Goal: Information Seeking & Learning: Check status

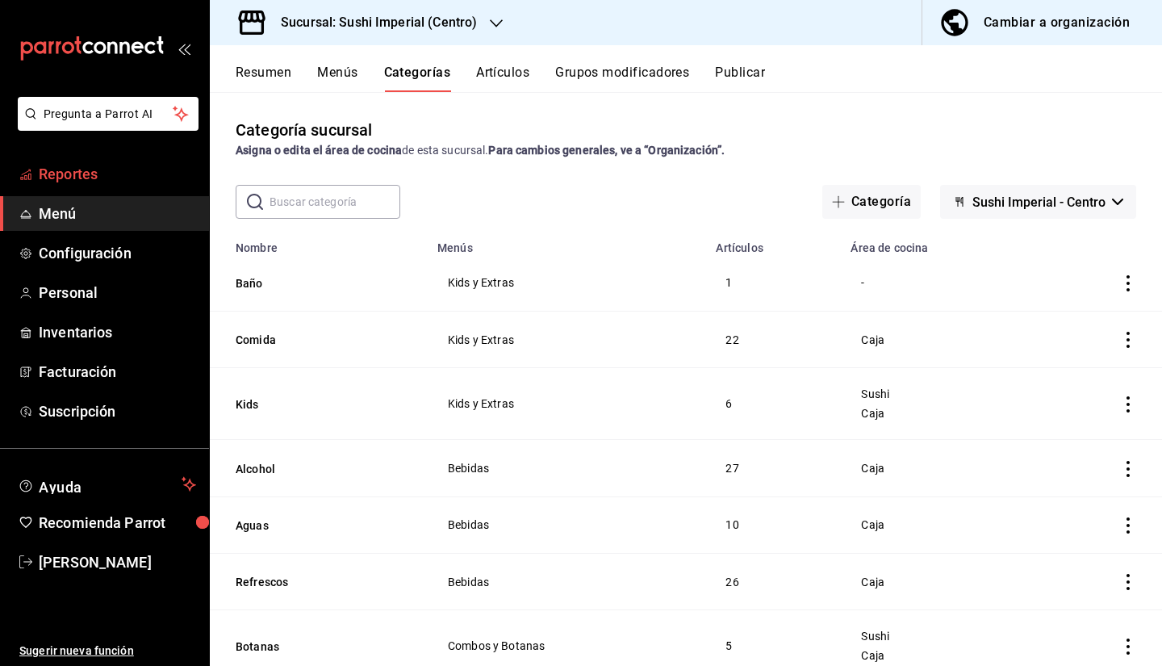
click at [64, 165] on span "Reportes" at bounding box center [117, 174] width 157 height 22
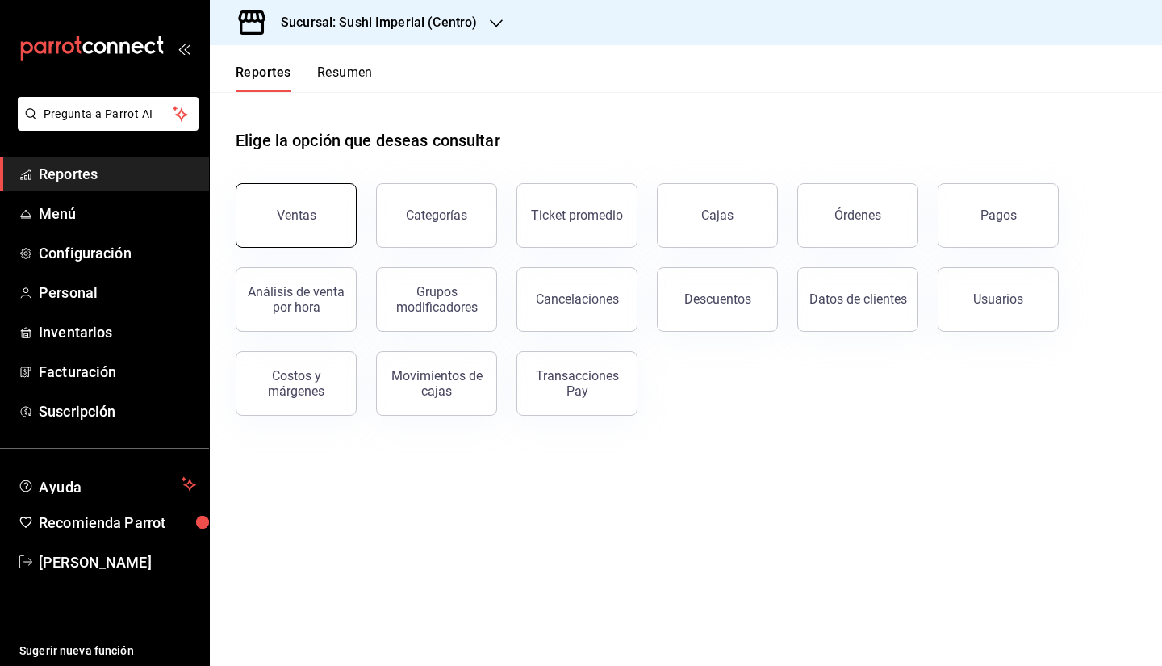
click at [310, 223] on button "Ventas" at bounding box center [296, 215] width 121 height 65
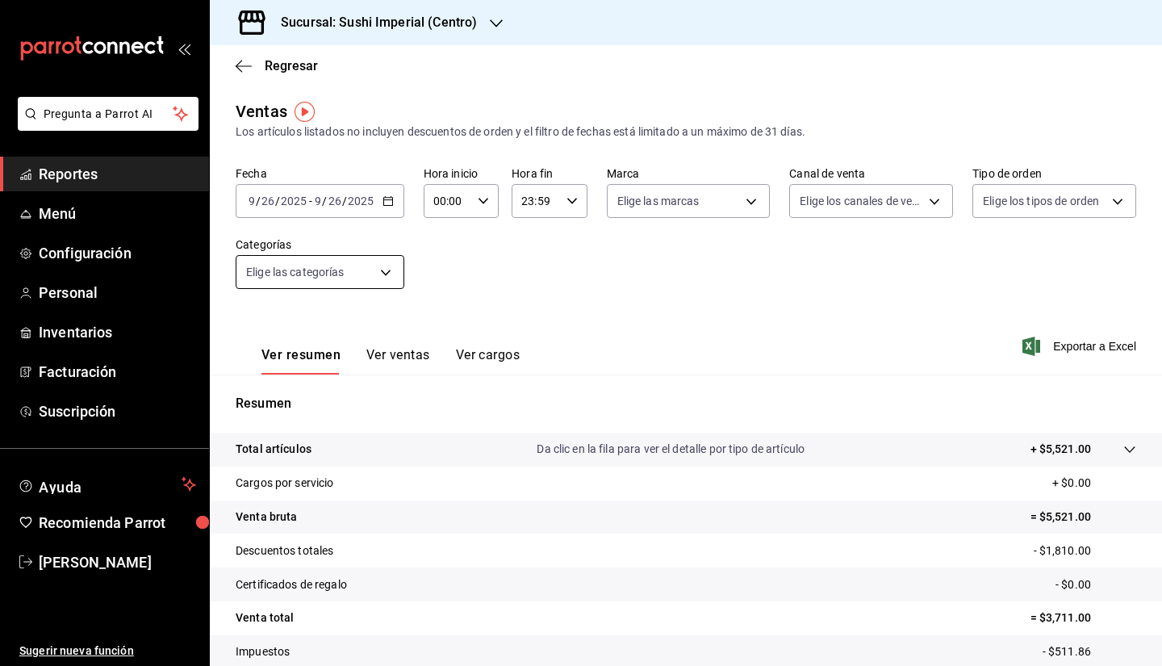
click at [378, 271] on body "Pregunta a Parrot AI Reportes Menú Configuración Personal Inventarios Facturaci…" at bounding box center [581, 333] width 1162 height 666
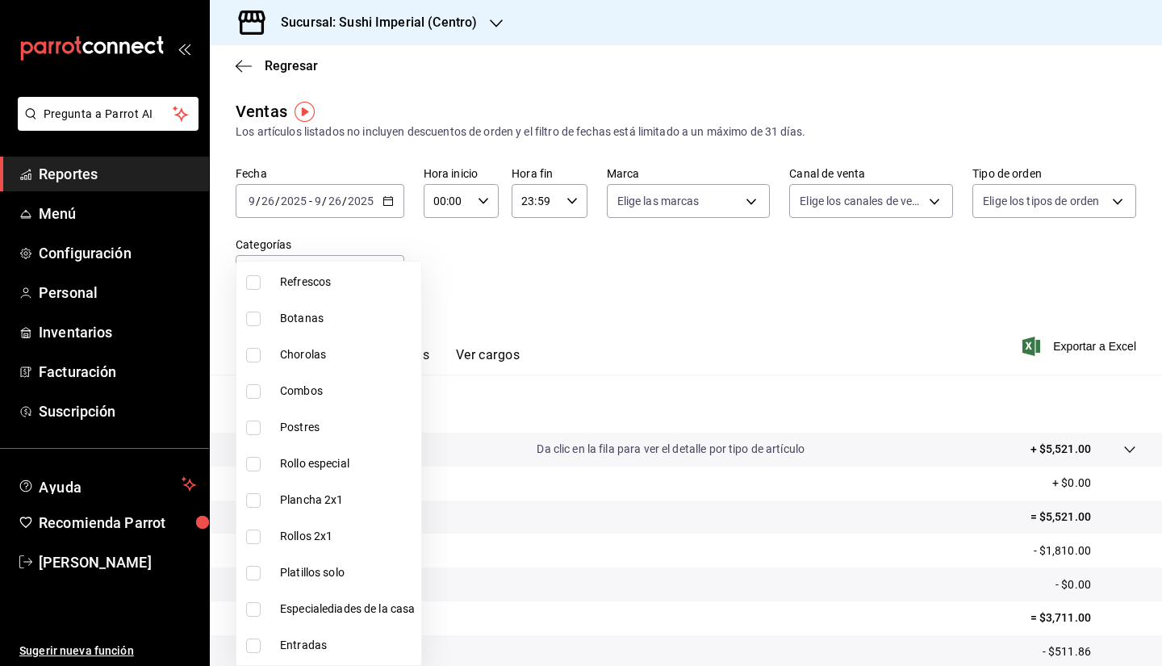
scroll to position [307, 0]
click at [247, 569] on input "checkbox" at bounding box center [253, 574] width 15 height 15
checkbox input "true"
type input "1c940950-66cc-4b8f-8b89-16a0118c4c9e"
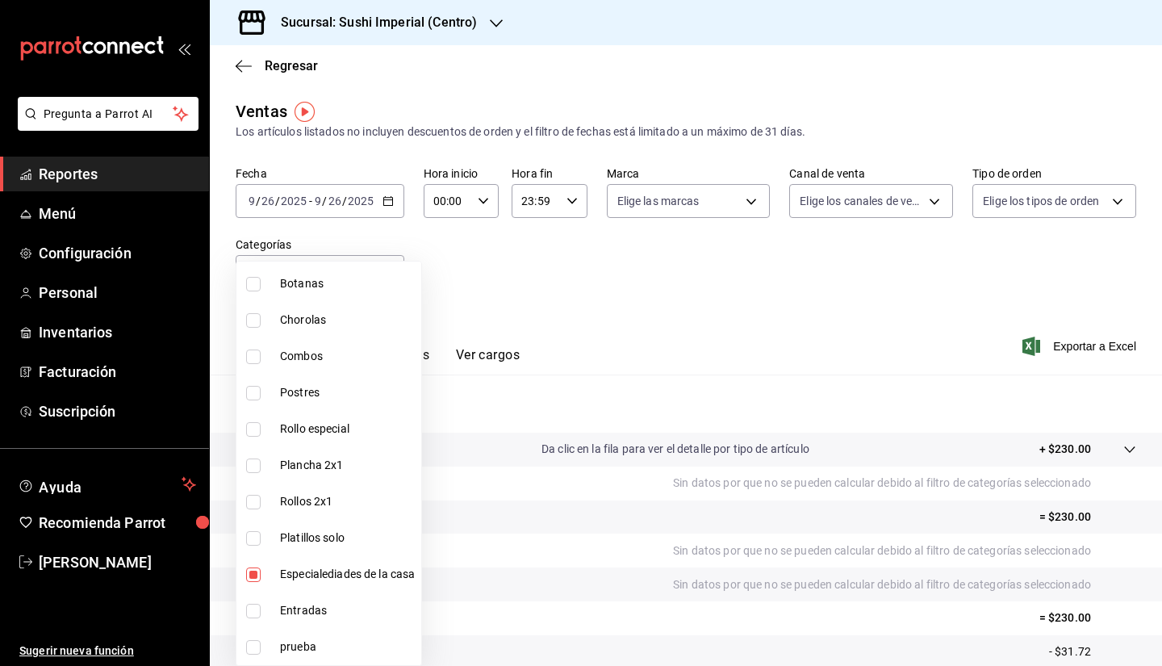
click at [248, 430] on input "checkbox" at bounding box center [253, 429] width 15 height 15
checkbox input "true"
type input "1c940950-66cc-4b8f-8b89-16a0118c4c9e,dbc600e4-00df-4ef4-944f-58b76e0cd357"
click at [578, 322] on div at bounding box center [581, 333] width 1162 height 666
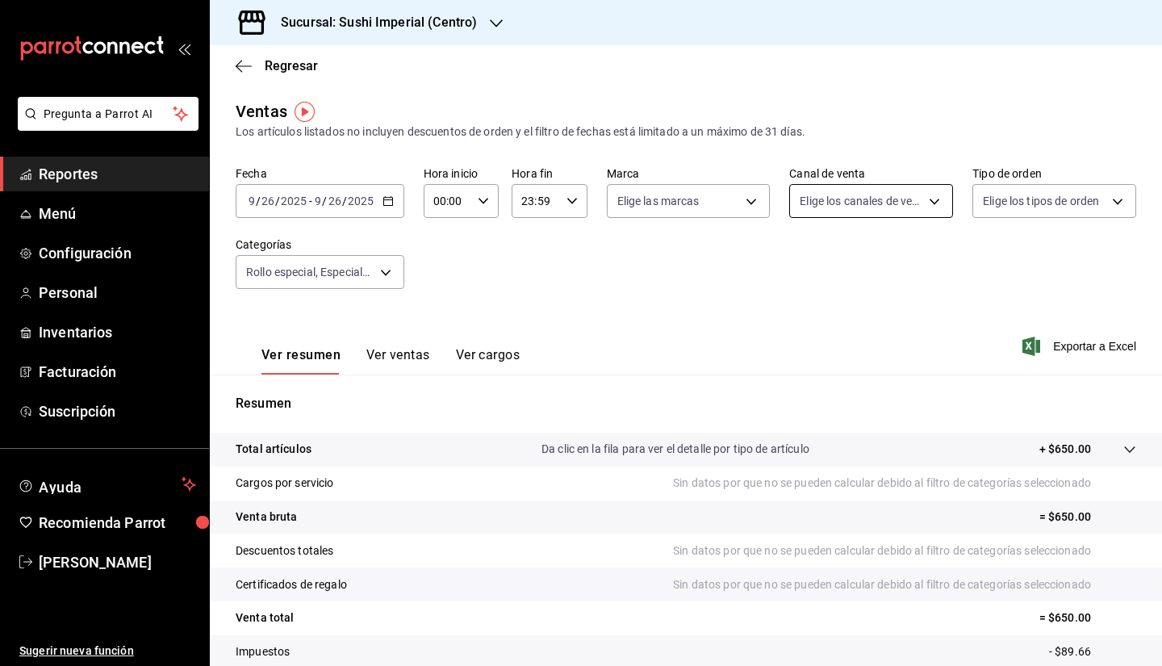
click at [862, 199] on body "Pregunta a Parrot AI Reportes Menú Configuración Personal Inventarios Facturaci…" at bounding box center [581, 333] width 1162 height 666
click at [803, 317] on input "checkbox" at bounding box center [800, 318] width 15 height 15
checkbox input "true"
type input "PARROT"
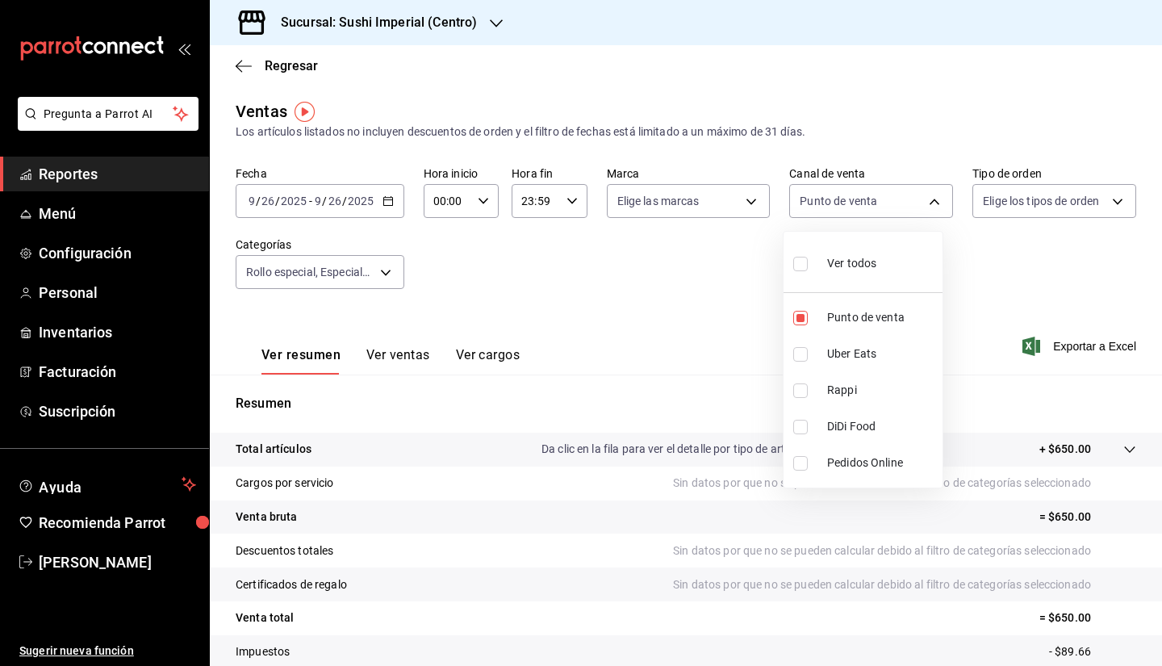
click at [1021, 203] on div at bounding box center [581, 333] width 1162 height 666
click at [1093, 203] on body "Pregunta a Parrot AI Reportes Menú Configuración Personal Inventarios Facturaci…" at bounding box center [581, 333] width 1162 height 666
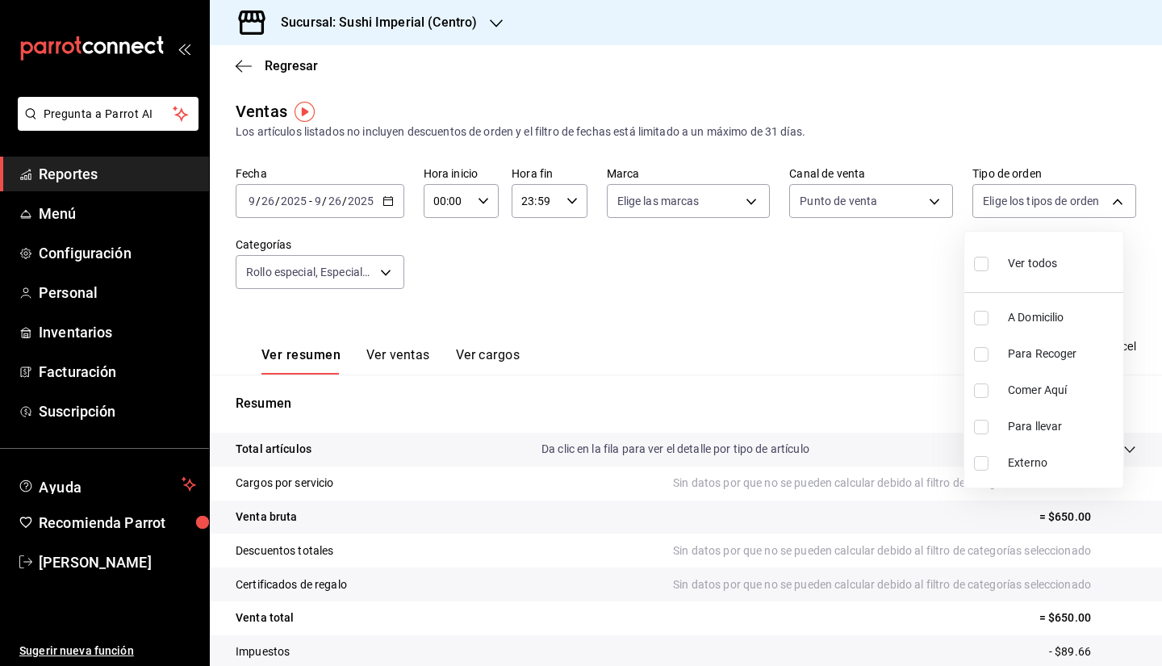
click at [980, 391] on input "checkbox" at bounding box center [981, 390] width 15 height 15
checkbox input "true"
type input "8c44a24b-9636-453f-9edf-ea39a7885a08"
click at [852, 293] on div at bounding box center [581, 333] width 1162 height 666
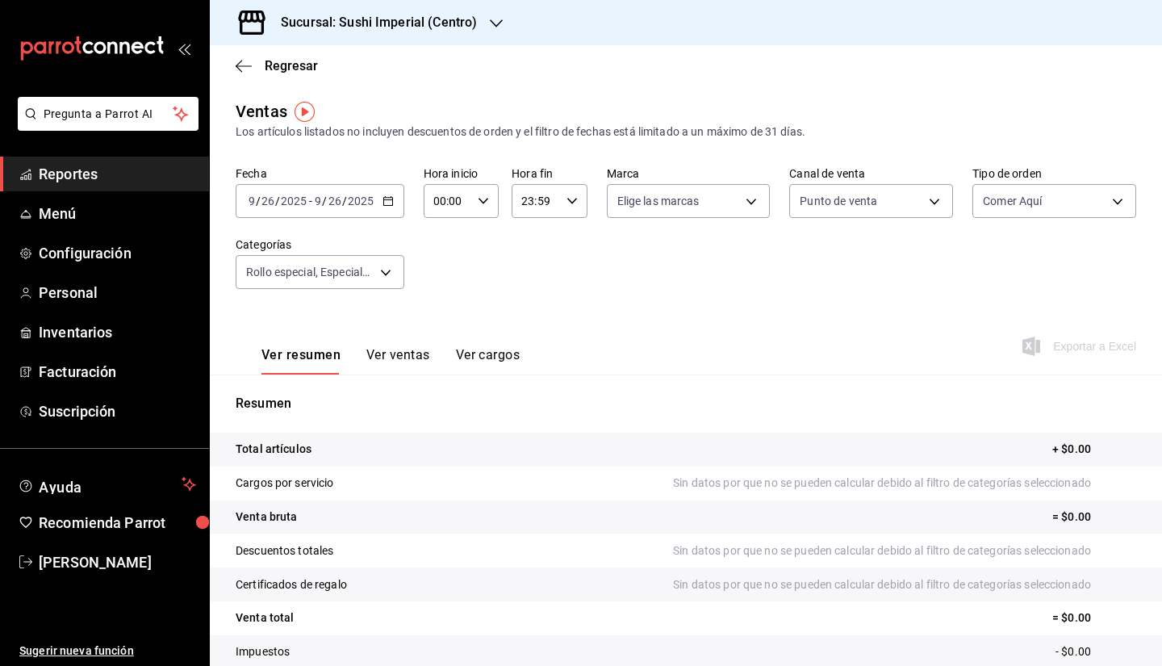
click at [342, 201] on span "/" at bounding box center [344, 200] width 5 height 13
click at [303, 244] on span "Hoy" at bounding box center [311, 249] width 125 height 17
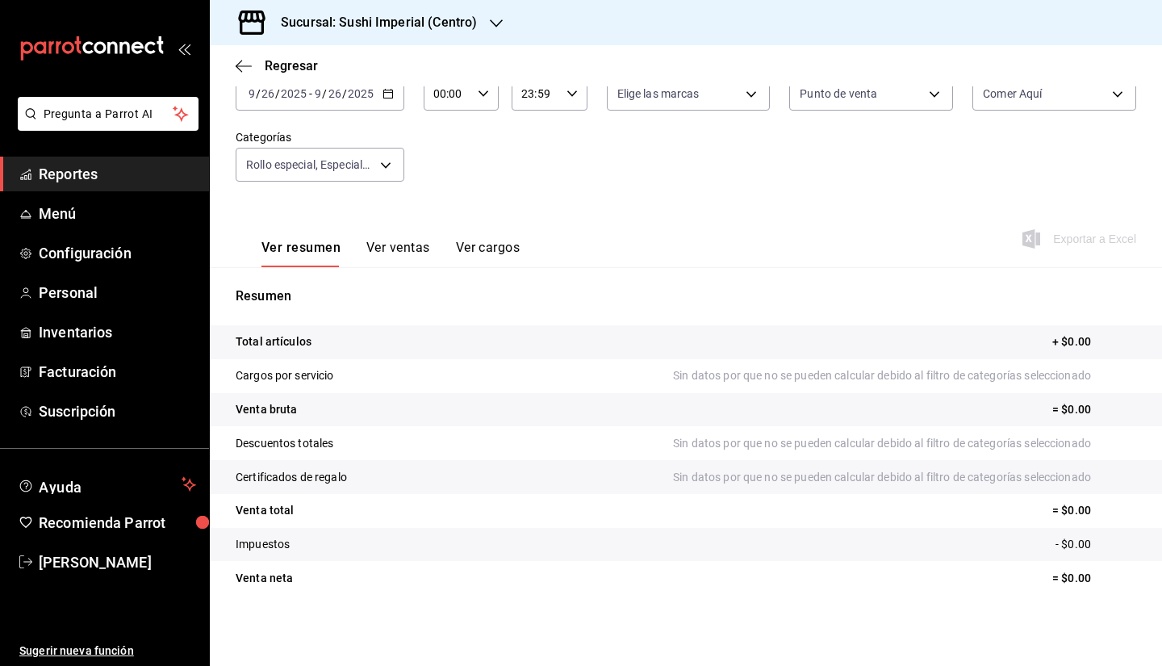
click at [337, 102] on div "[DATE] [DATE] - [DATE] [DATE]" at bounding box center [320, 94] width 169 height 34
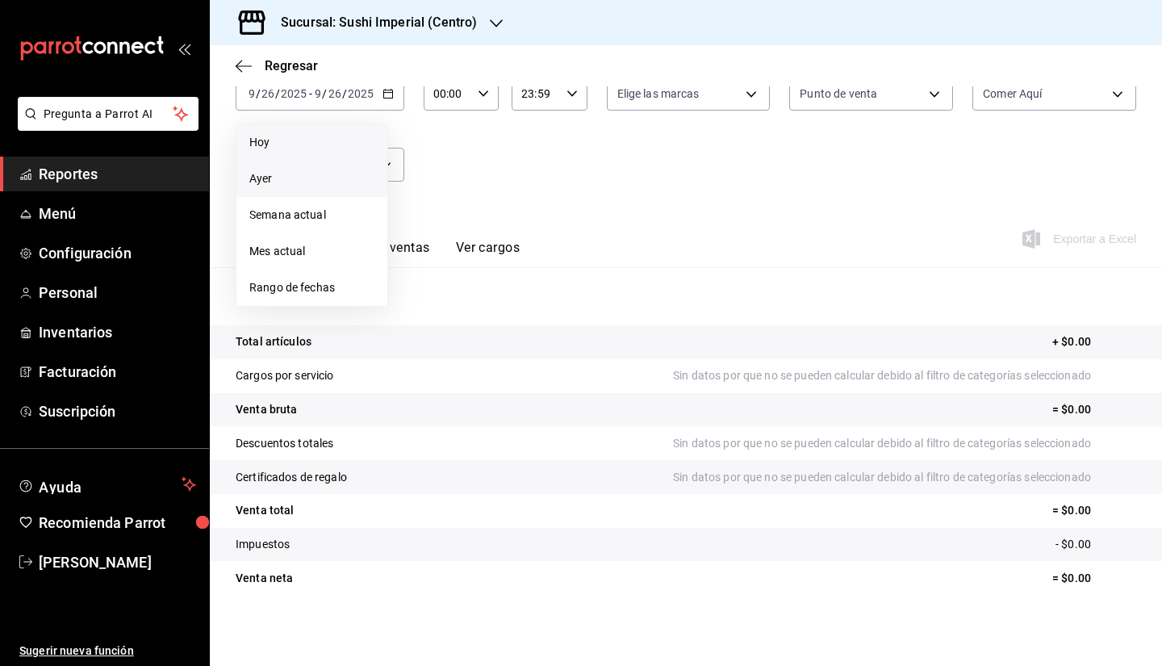
click at [299, 176] on span "Ayer" at bounding box center [311, 178] width 125 height 17
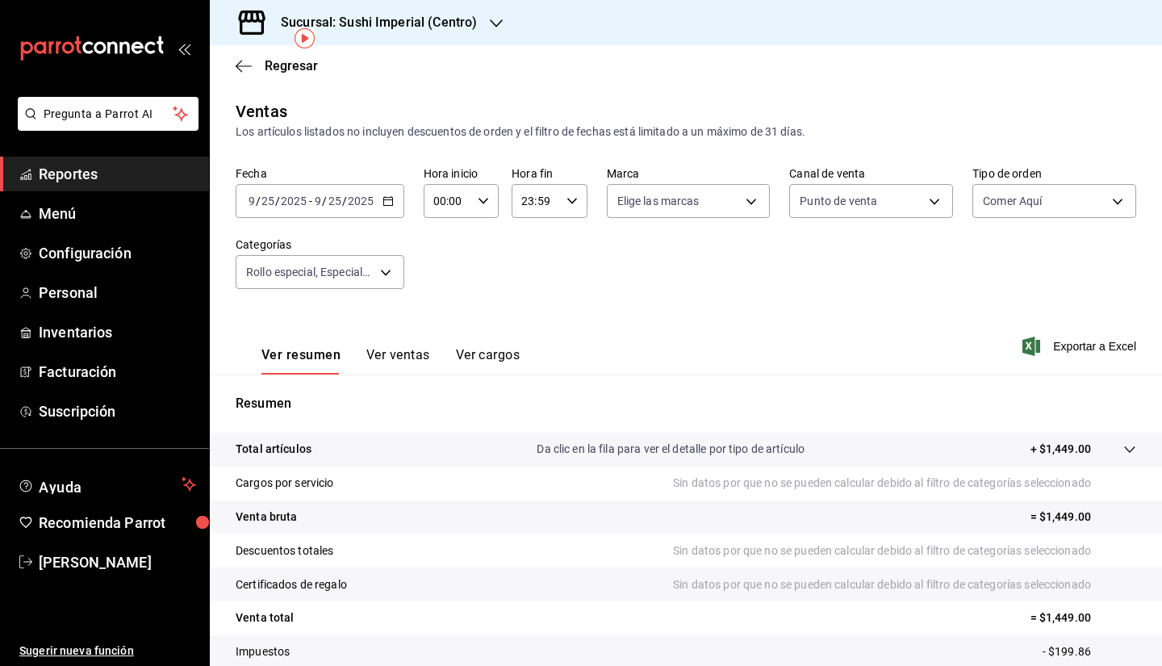
scroll to position [93, 0]
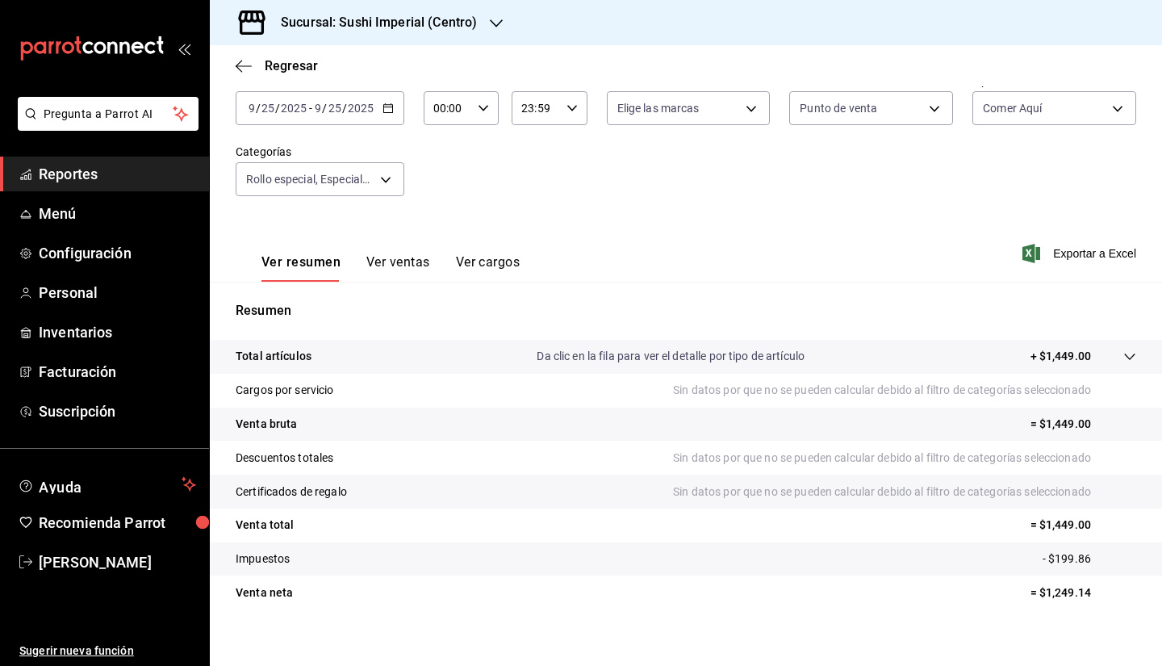
click at [406, 262] on button "Ver ventas" at bounding box center [398, 267] width 64 height 27
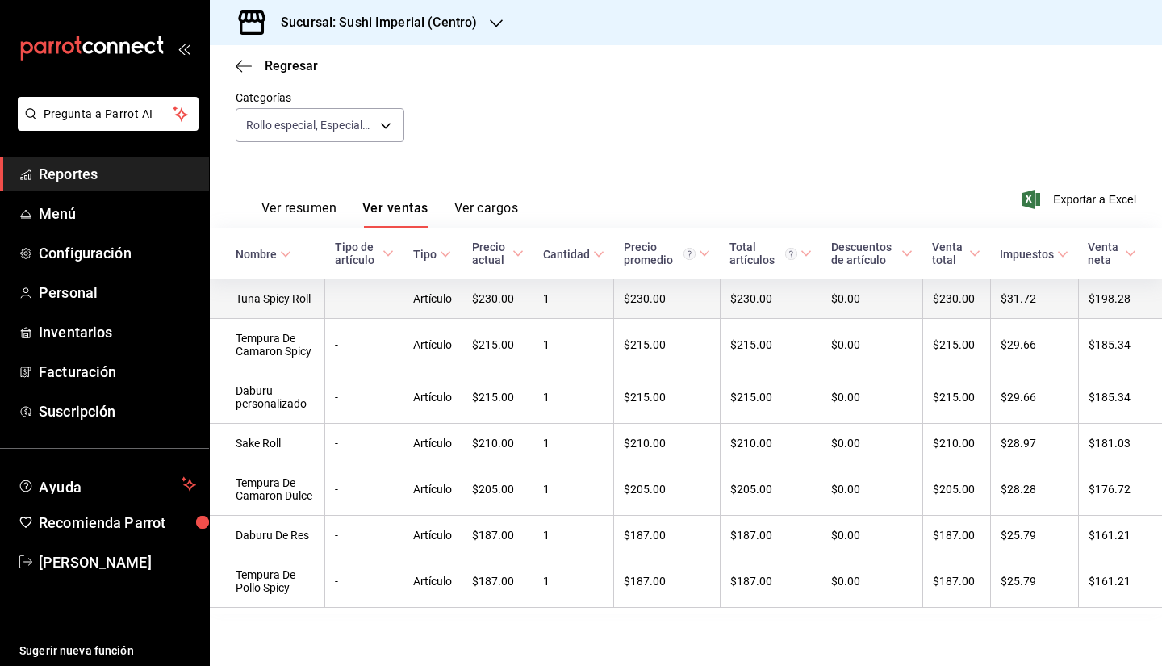
scroll to position [141, 0]
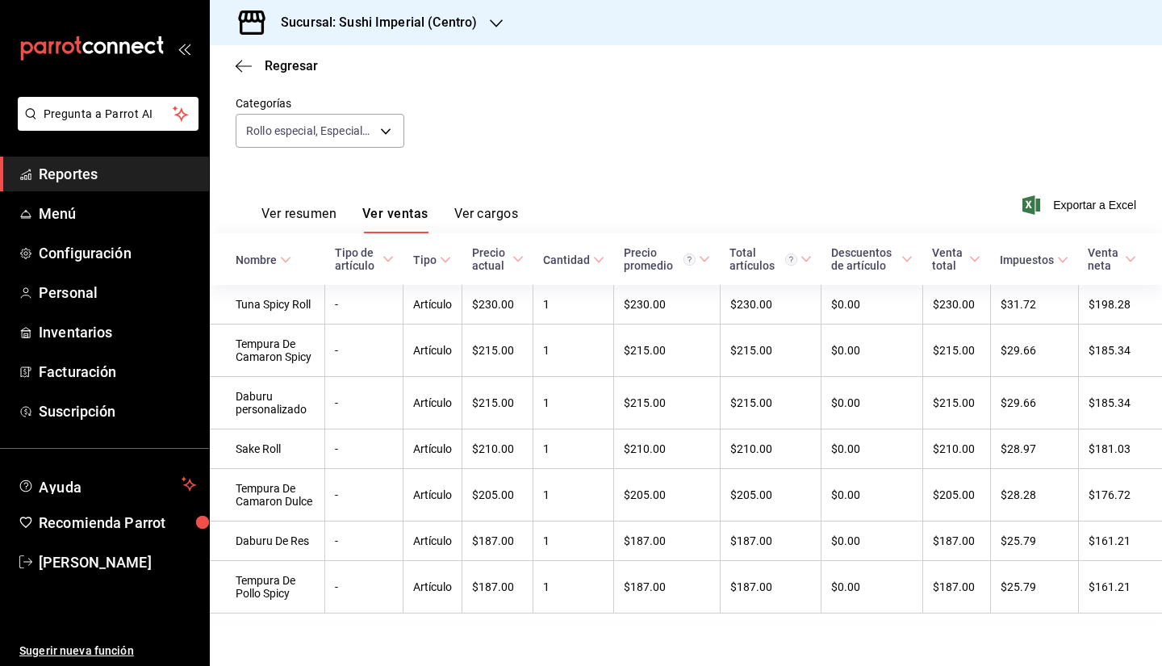
click at [495, 213] on button "Ver cargos" at bounding box center [486, 219] width 65 height 27
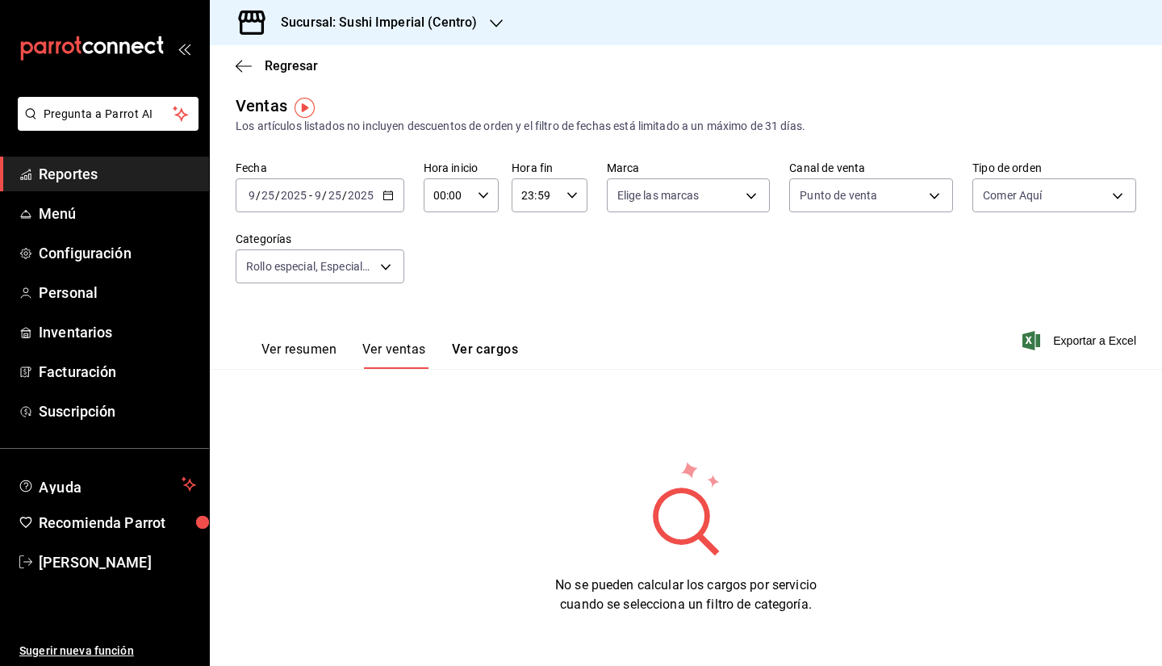
scroll to position [4, 0]
click at [403, 352] on button "Ver ventas" at bounding box center [394, 356] width 64 height 27
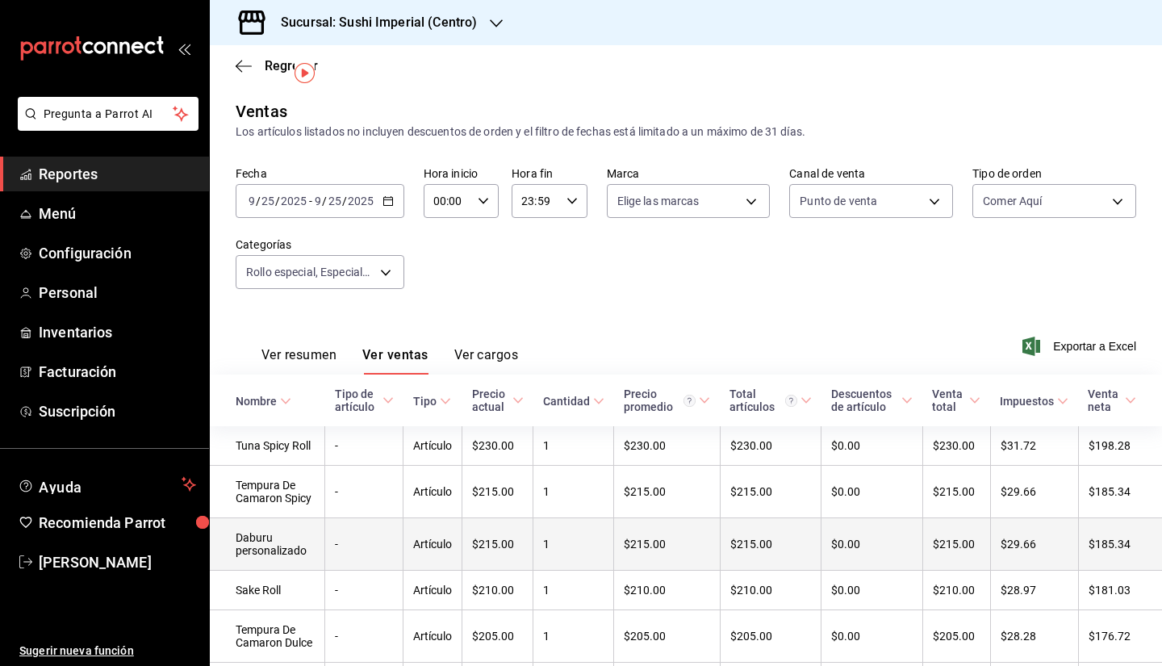
scroll to position [157, 0]
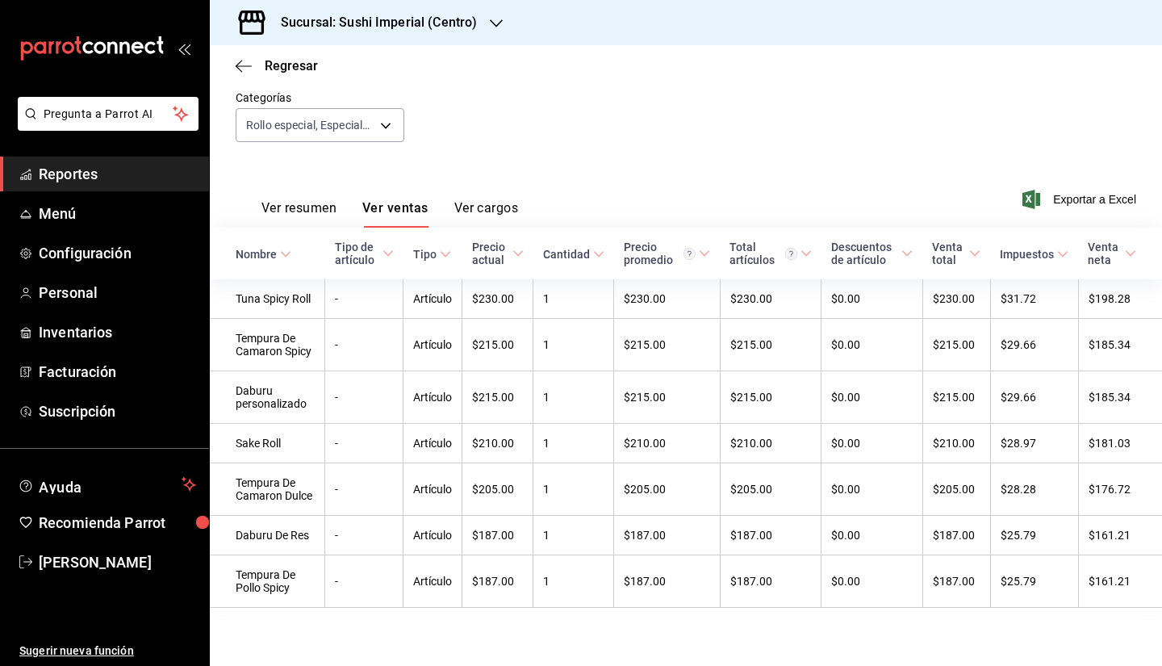
click at [597, 169] on div "Ver resumen Ver ventas Ver cargos Exportar a Excel" at bounding box center [686, 194] width 952 height 66
click at [243, 67] on icon "button" at bounding box center [244, 66] width 16 height 15
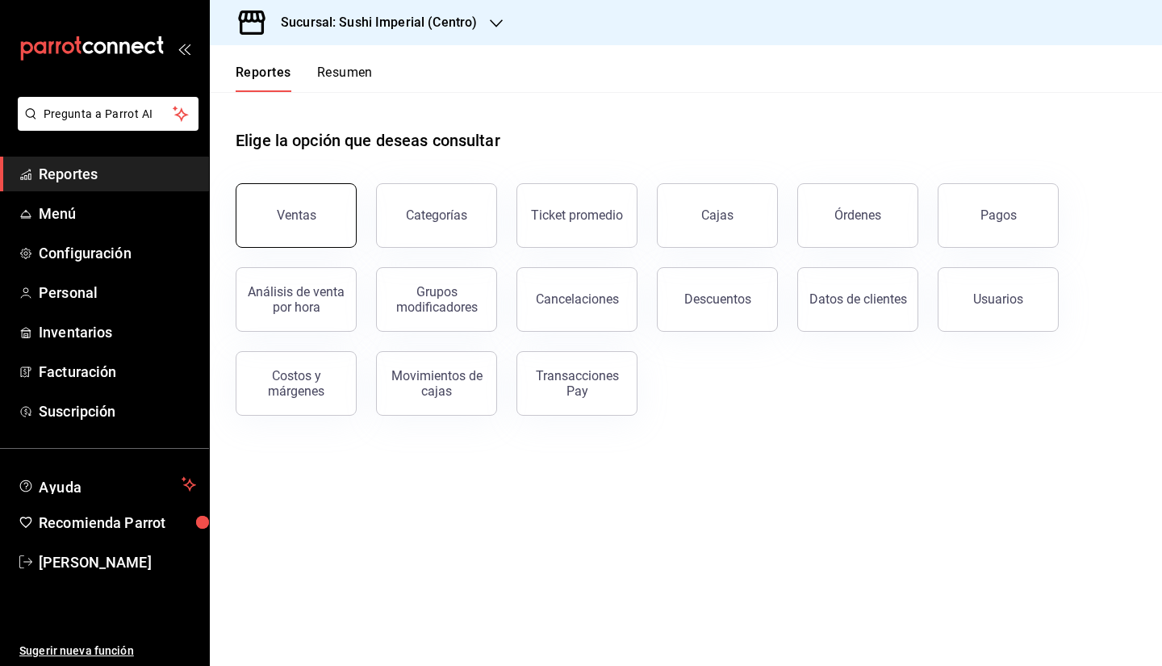
click at [298, 212] on div "Ventas" at bounding box center [297, 214] width 40 height 15
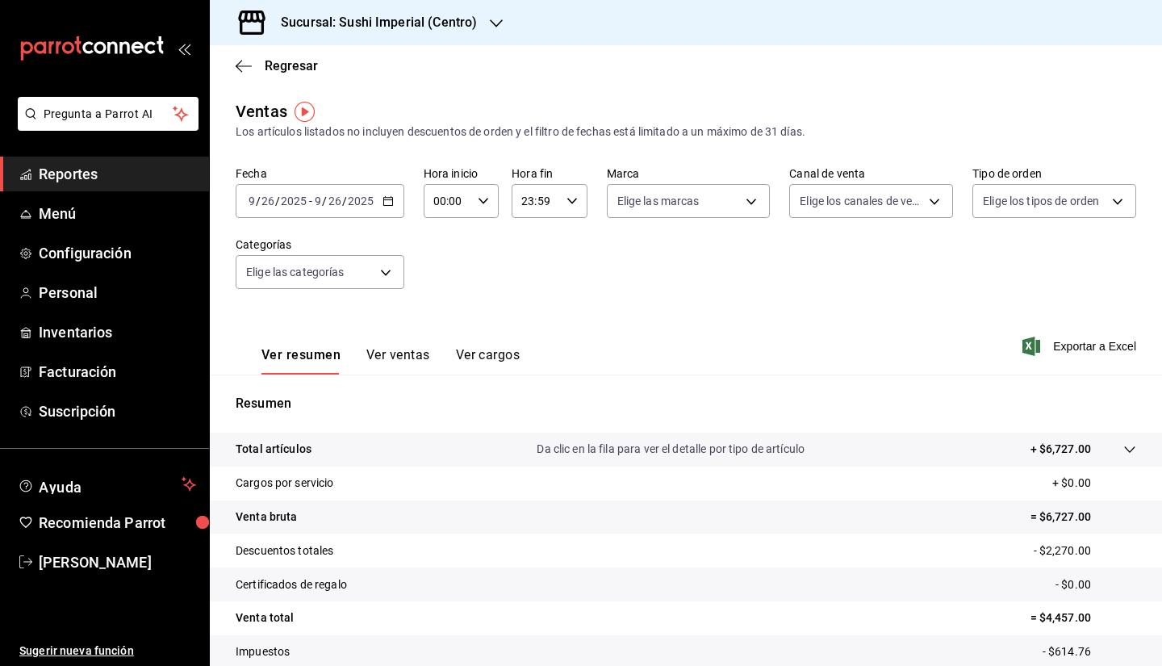
click at [343, 198] on span "/" at bounding box center [344, 200] width 5 height 13
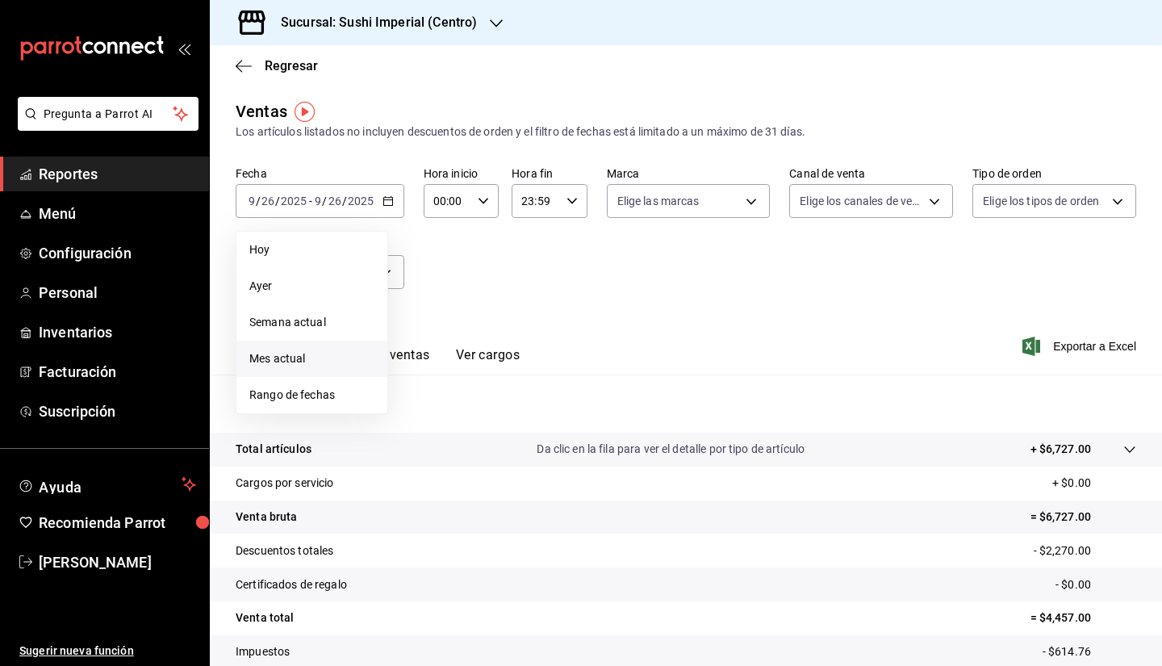
click at [316, 354] on span "Mes actual" at bounding box center [311, 358] width 125 height 17
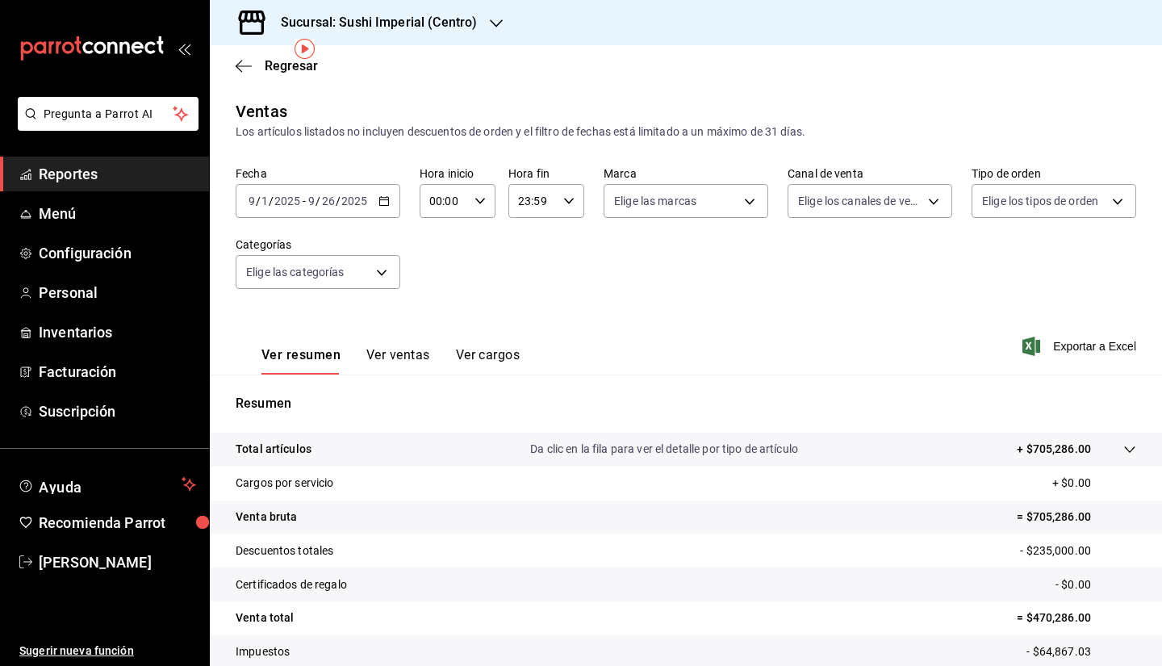
scroll to position [107, 0]
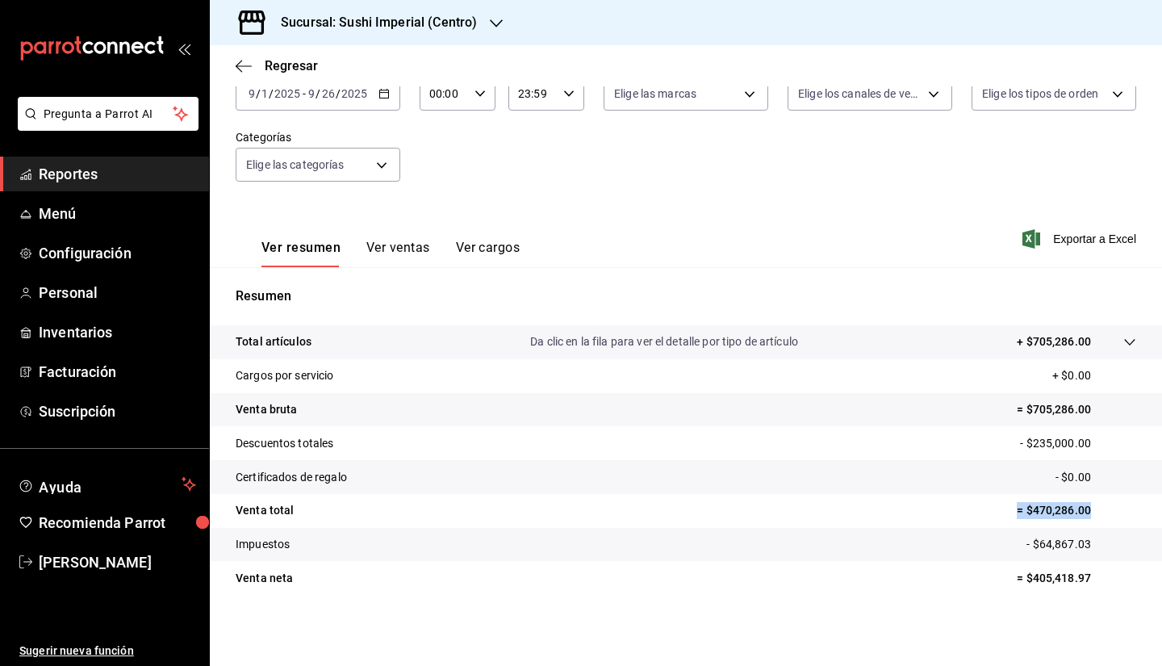
drag, startPoint x: 1007, startPoint y: 511, endPoint x: 1105, endPoint y: 502, distance: 98.0
click at [1105, 502] on p "= $470,286.00" at bounding box center [1076, 510] width 119 height 17
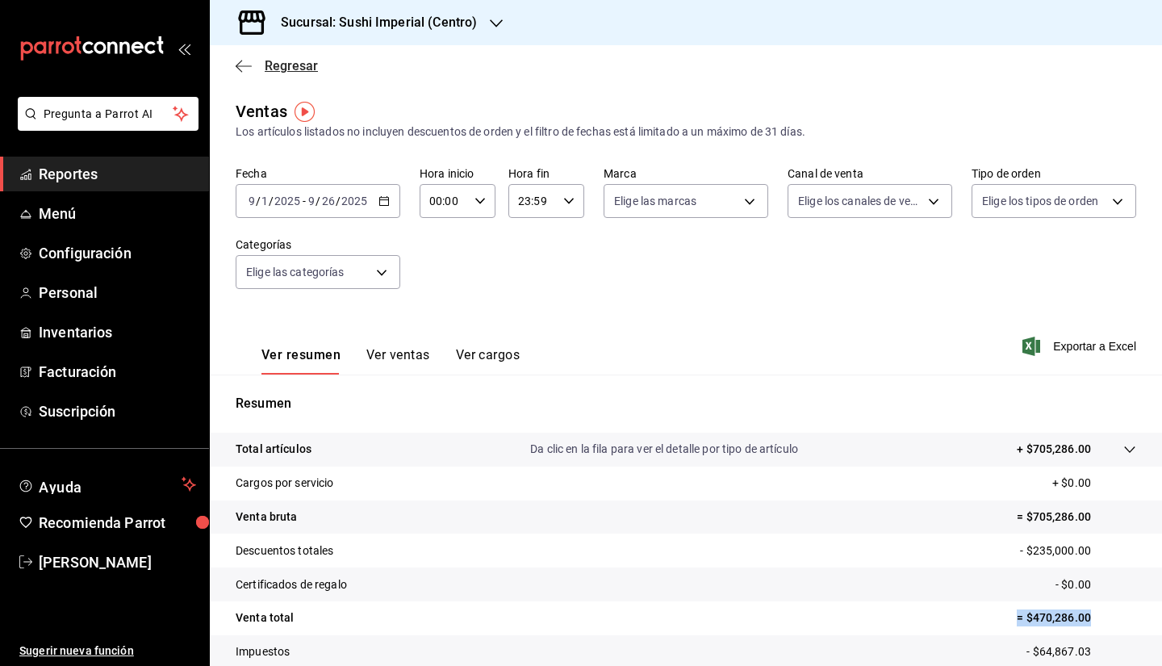
click at [244, 65] on icon "button" at bounding box center [244, 66] width 16 height 15
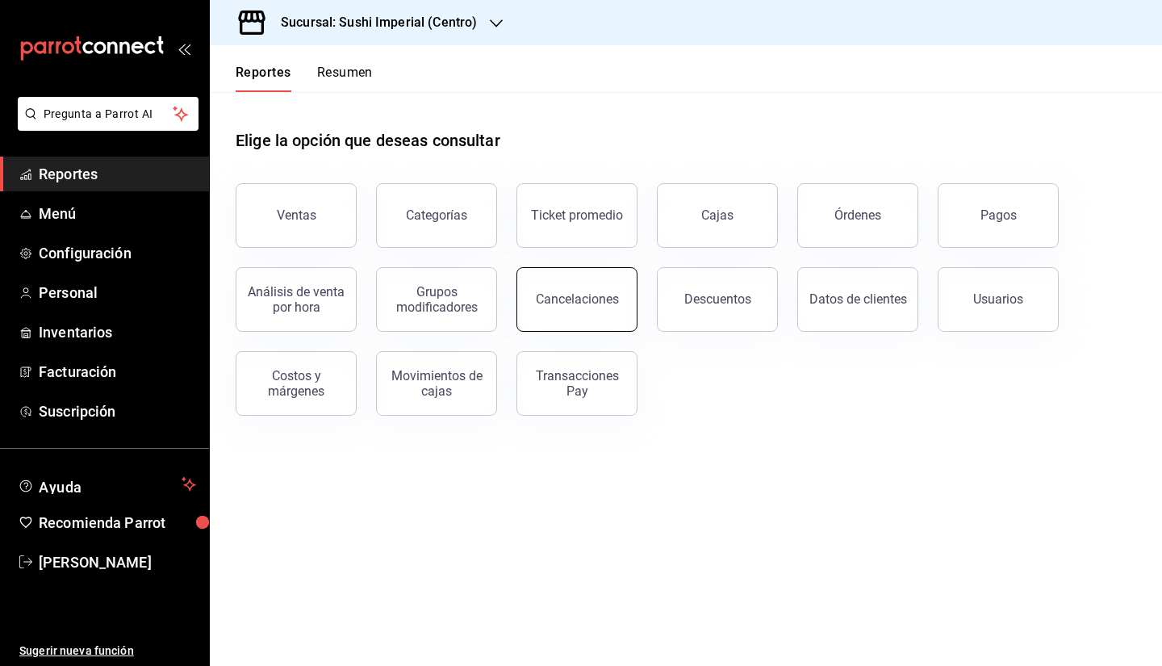
click at [552, 311] on button "Cancelaciones" at bounding box center [576, 299] width 121 height 65
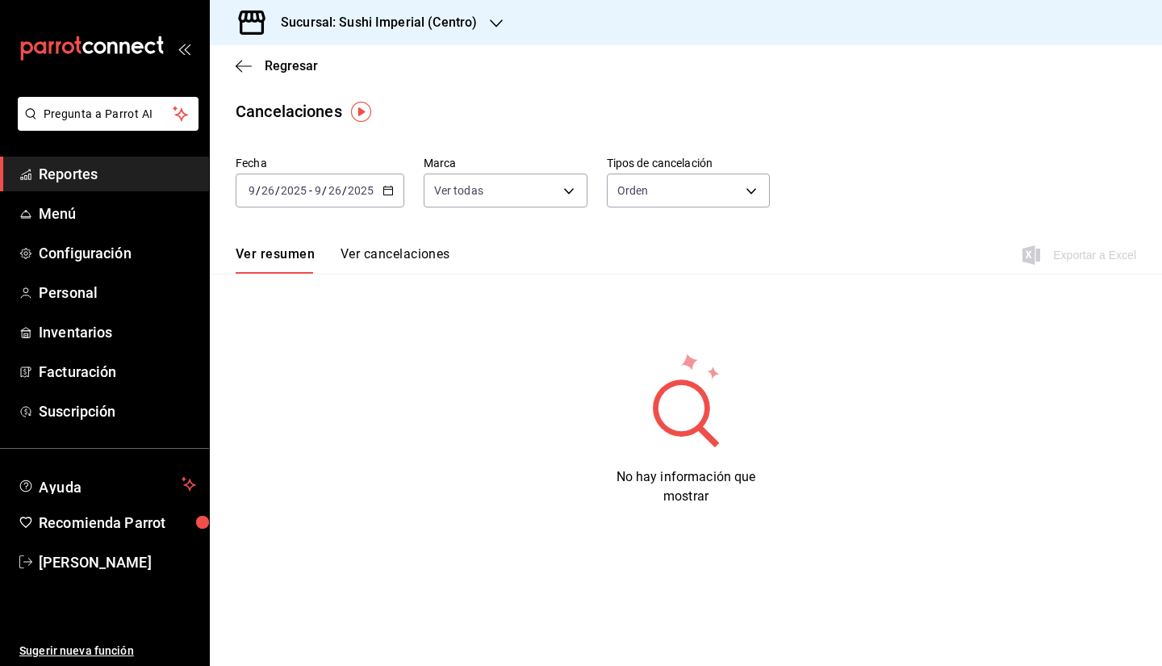
click at [345, 194] on span "/" at bounding box center [344, 190] width 5 height 13
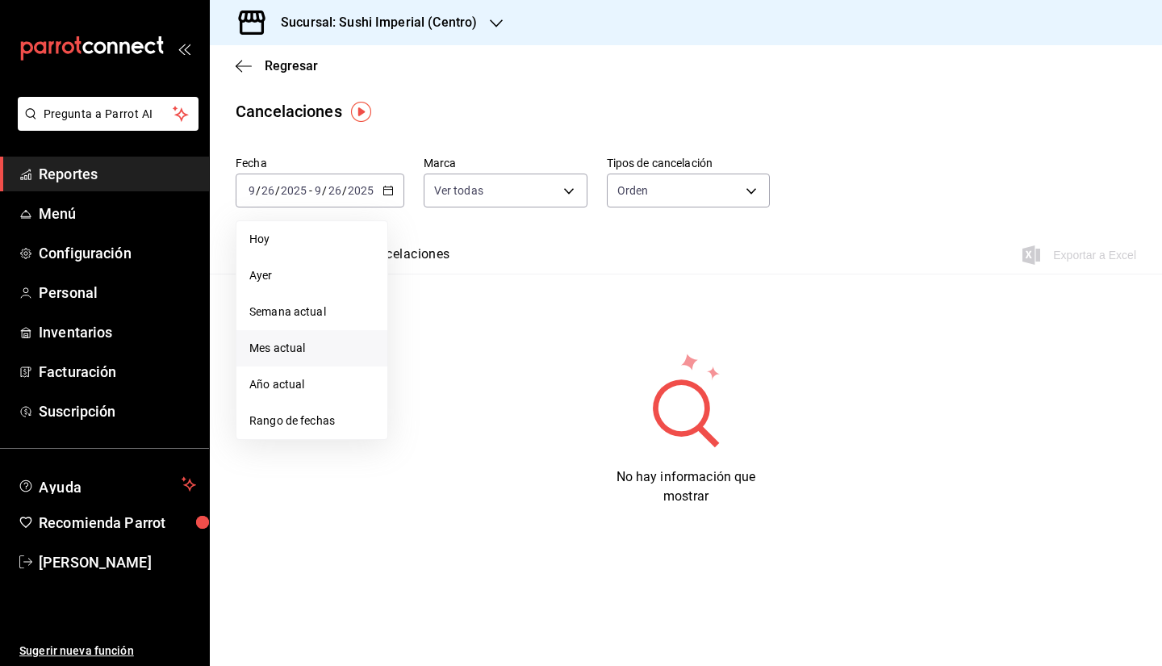
click at [293, 345] on span "Mes actual" at bounding box center [311, 348] width 125 height 17
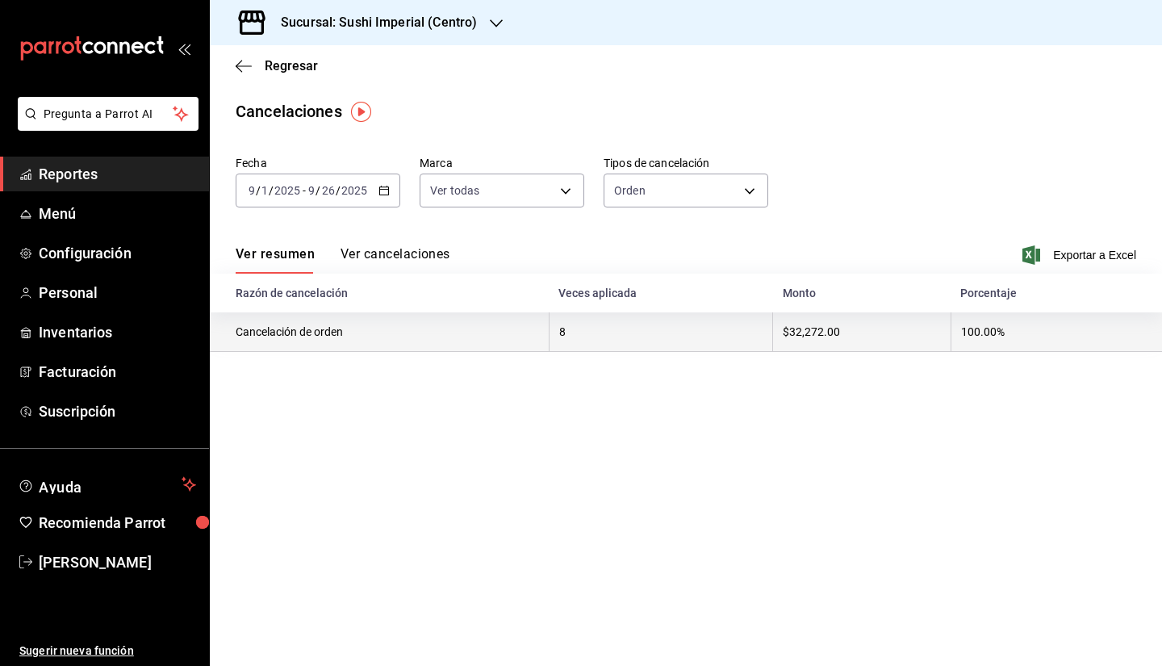
click at [339, 342] on th "Cancelación de orden" at bounding box center [379, 332] width 339 height 40
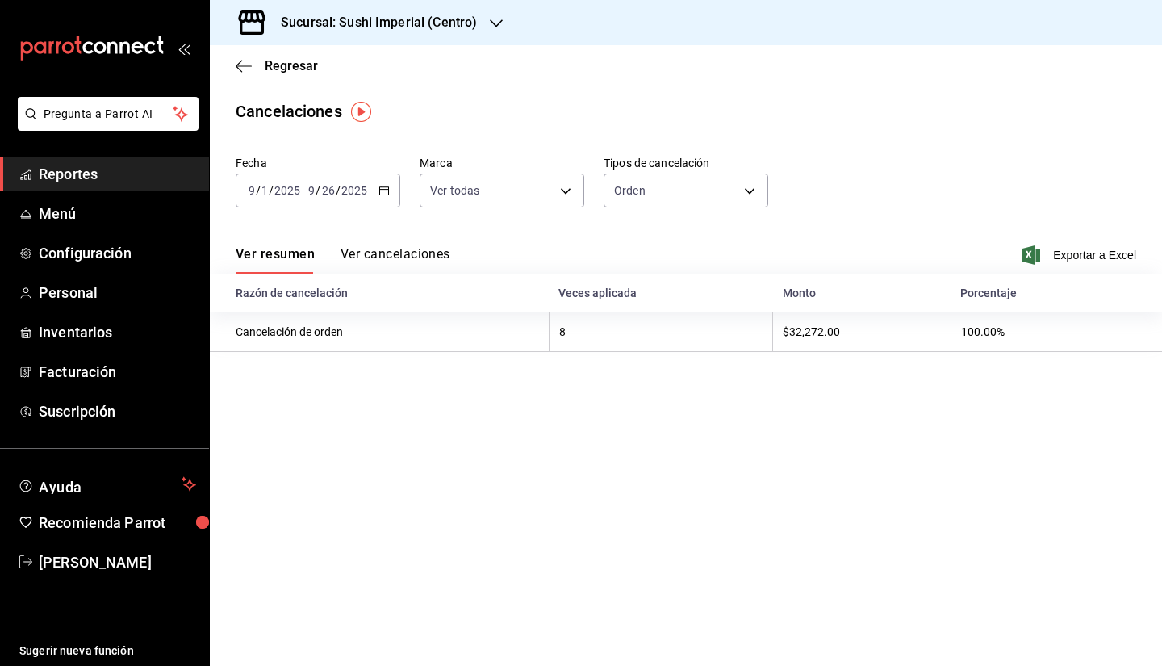
click at [378, 415] on main "Regresar Cancelaciones Fecha [DATE] [DATE] - [DATE] [DATE] Marca Ver todas [obj…" at bounding box center [686, 355] width 952 height 620
click at [632, 200] on body "Pregunta a Parrot AI Reportes Menú Configuración Personal Inventarios Facturaci…" at bounding box center [581, 333] width 1162 height 666
click at [620, 260] on li "Artículo" at bounding box center [685, 267] width 163 height 27
click at [700, 181] on body "Pregunta a Parrot AI Reportes Menú Configuración Personal Inventarios Facturaci…" at bounding box center [581, 333] width 1162 height 666
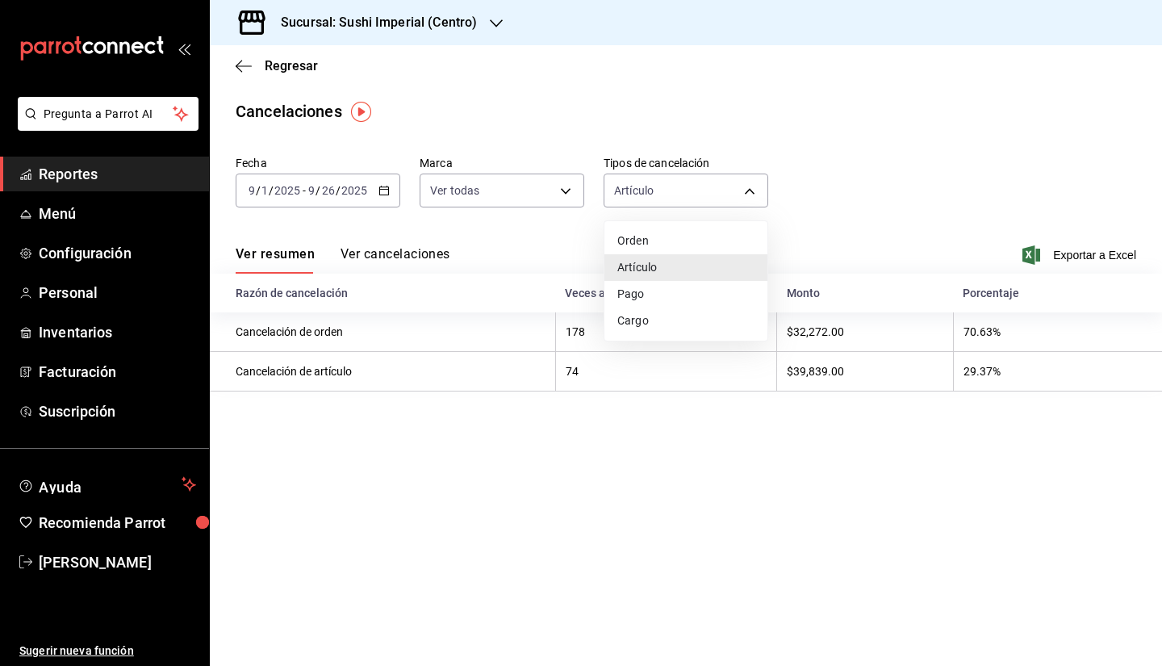
click at [653, 282] on li "Pago" at bounding box center [685, 294] width 163 height 27
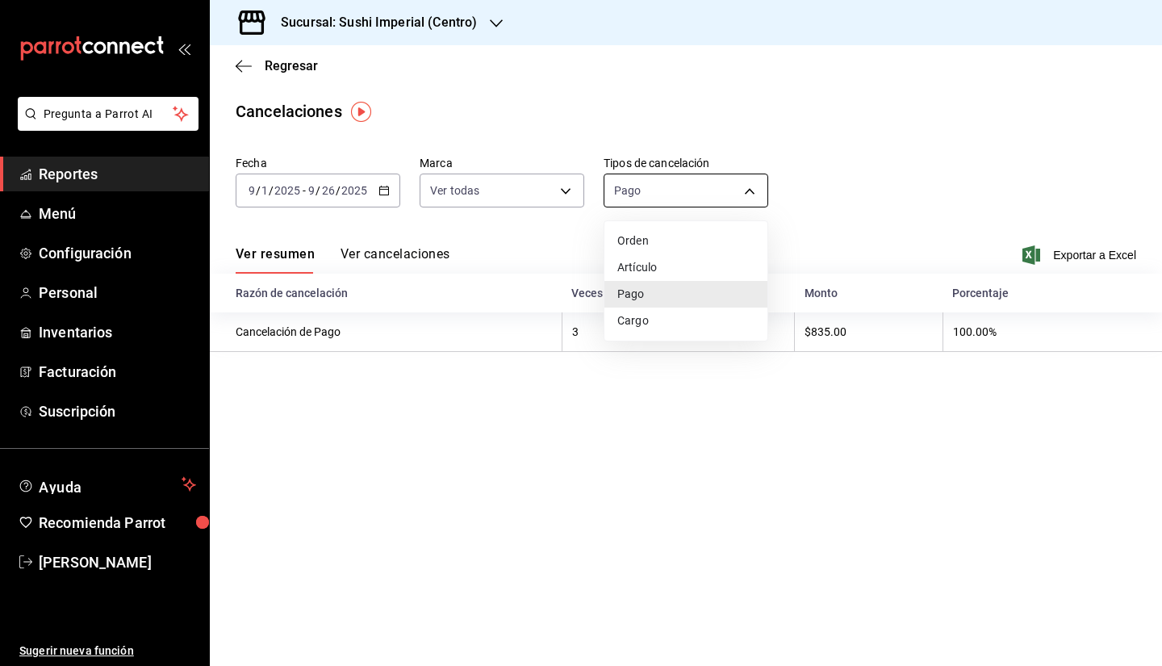
click at [673, 198] on body "Pregunta a Parrot AI Reportes Menú Configuración Personal Inventarios Facturaci…" at bounding box center [581, 333] width 1162 height 666
click at [639, 318] on li "Cargo" at bounding box center [685, 320] width 163 height 27
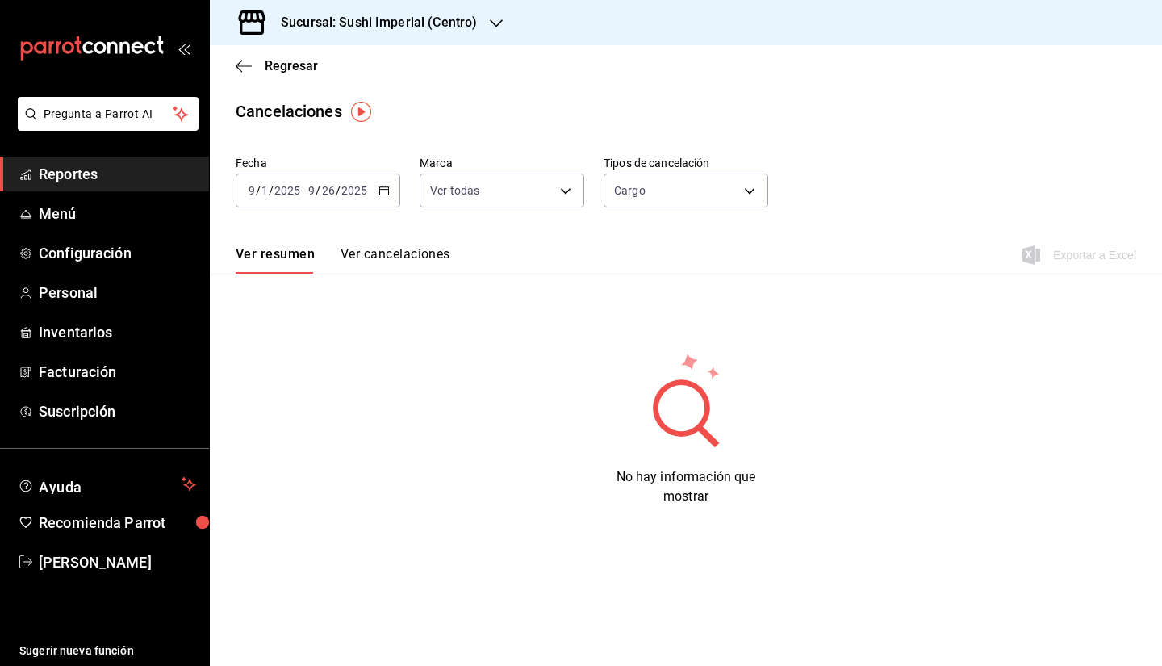
click at [643, 172] on div "Cargo SERVICE_CHARGE" at bounding box center [686, 187] width 165 height 40
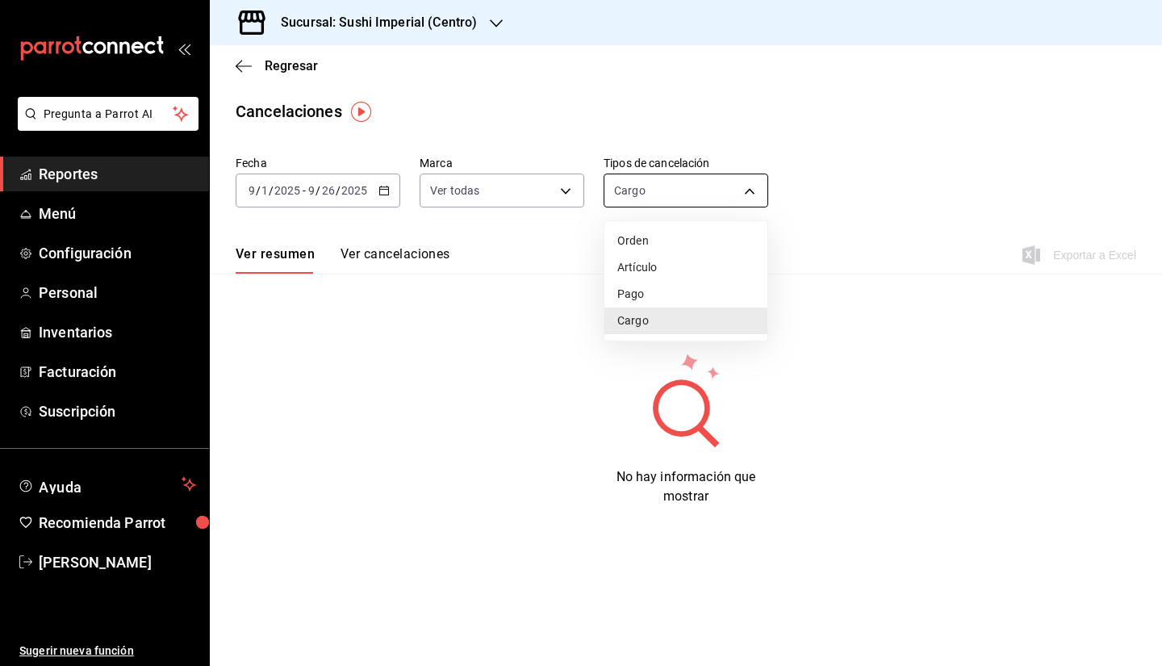
click at [618, 189] on body "Pregunta a Parrot AI Reportes Menú Configuración Personal Inventarios Facturaci…" at bounding box center [581, 333] width 1162 height 666
click at [645, 238] on li "Orden" at bounding box center [685, 241] width 163 height 27
type input "ORDER"
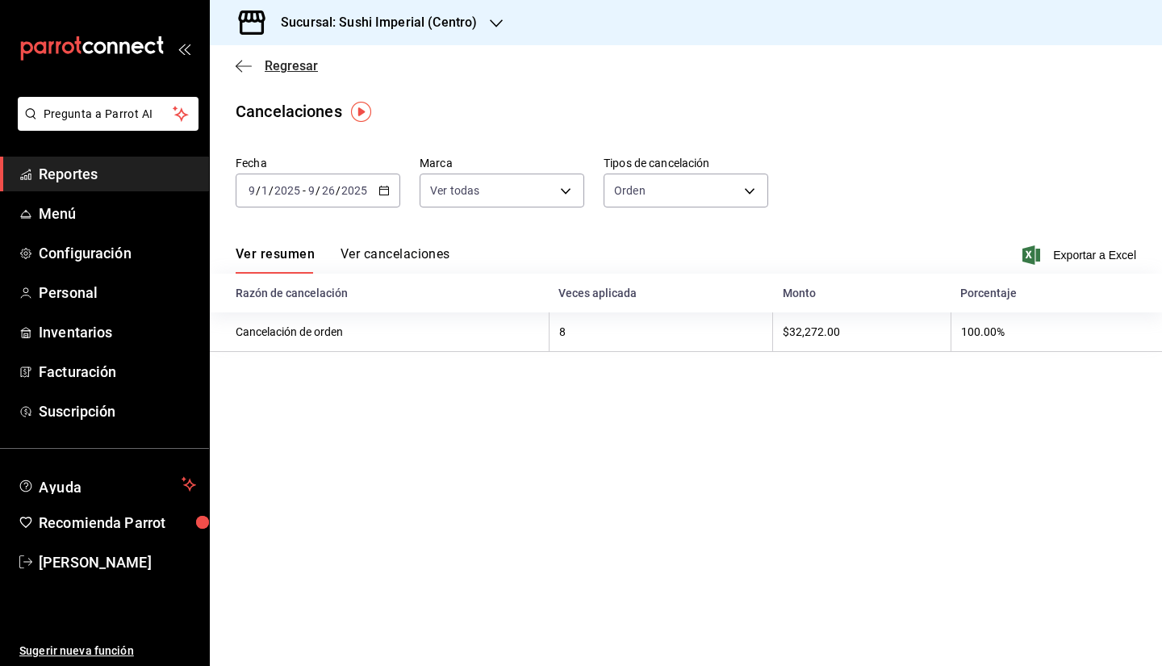
click at [253, 65] on span "Regresar" at bounding box center [277, 65] width 82 height 15
